Goal: Information Seeking & Learning: Check status

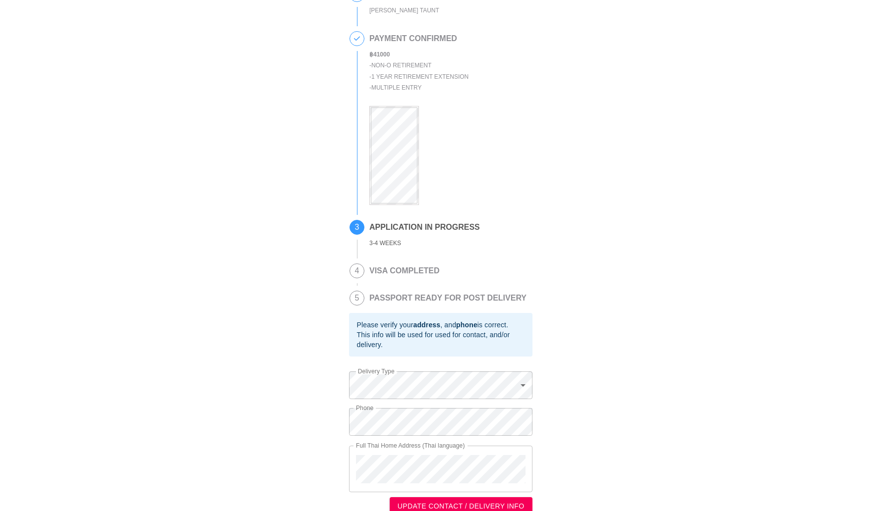
scroll to position [71, 0]
